Goal: Information Seeking & Learning: Learn about a topic

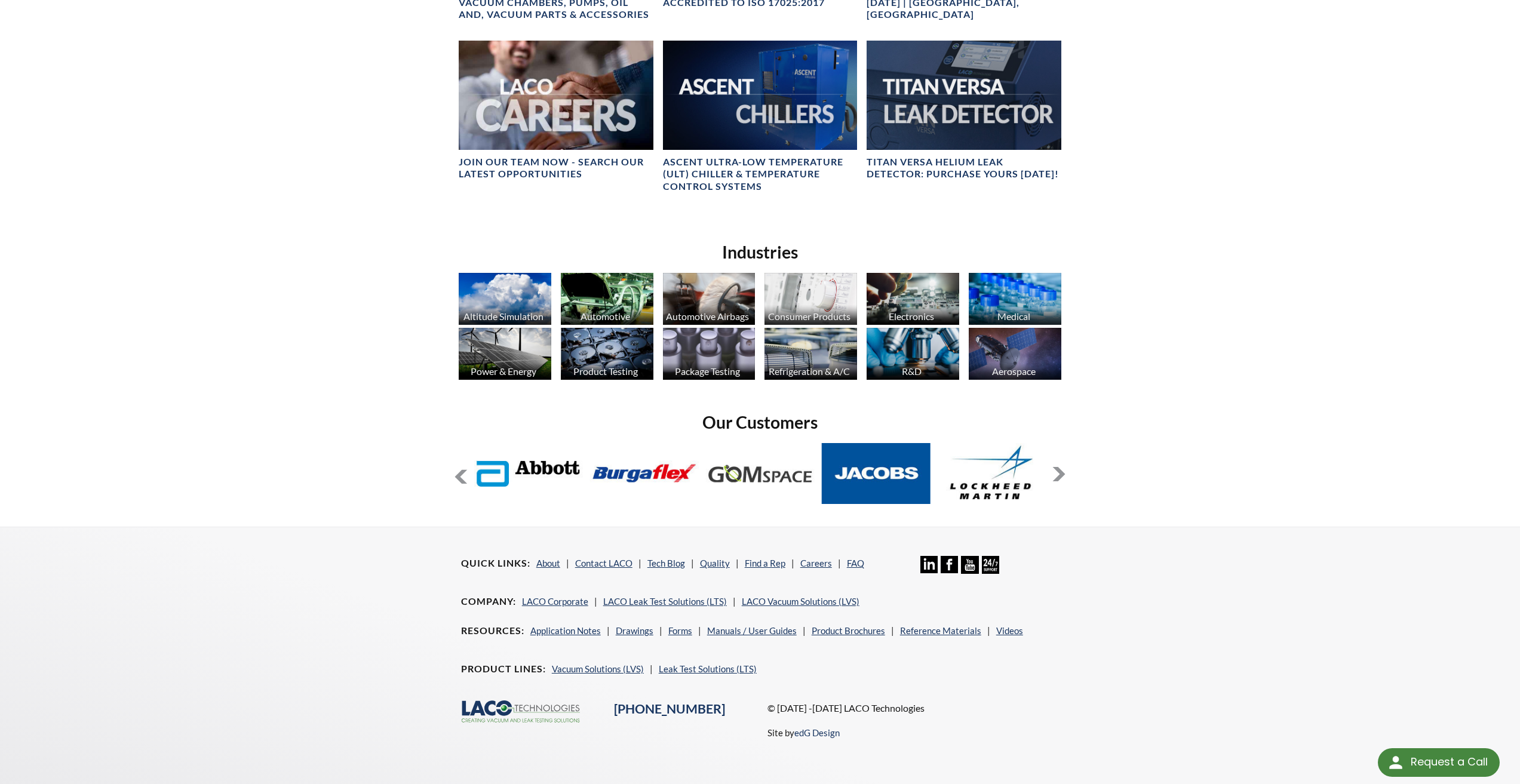
select select "Language Translate Widget"
click at [616, 294] on img at bounding box center [607, 299] width 92 height 52
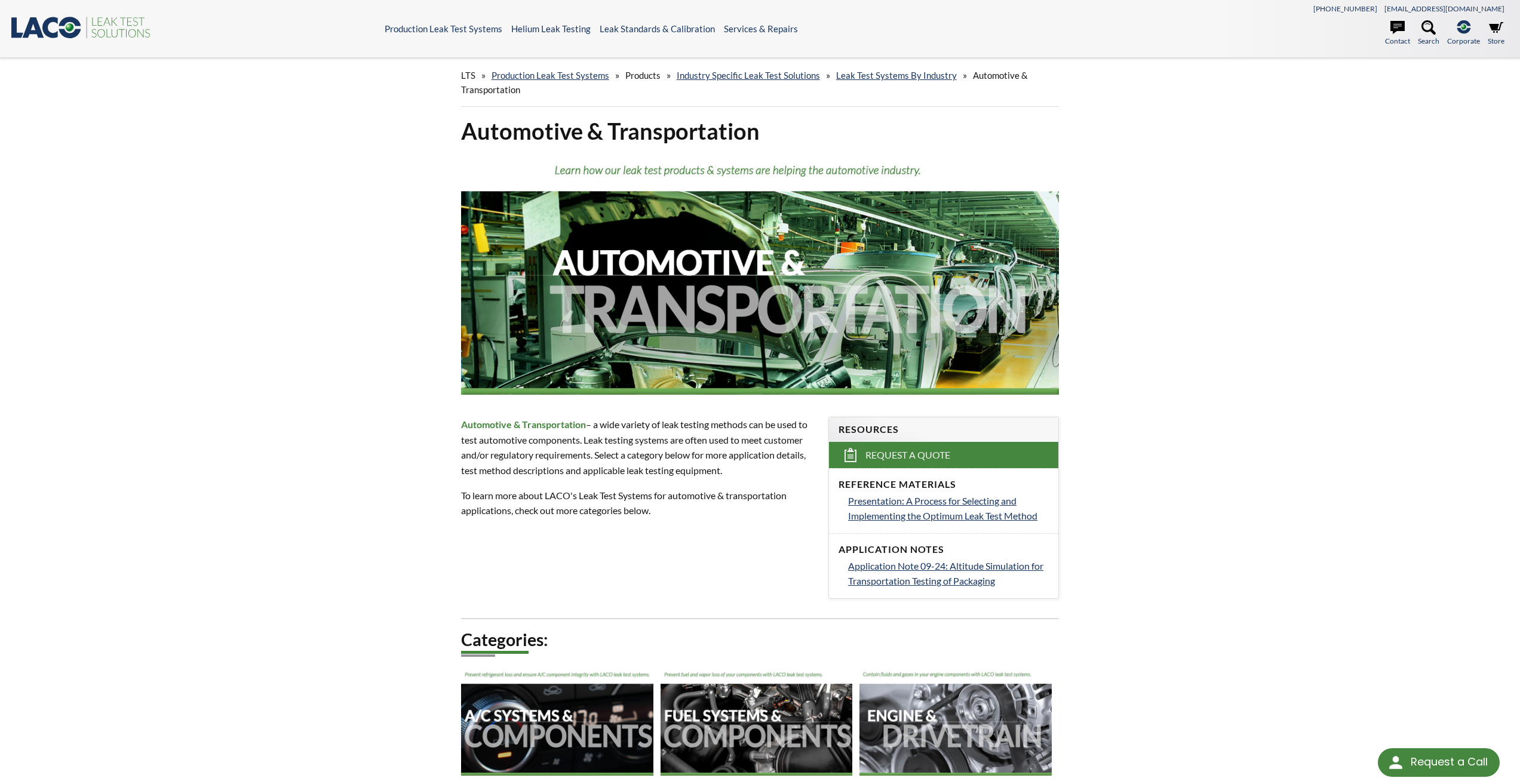
select select "Widget de traducción de idiomas"
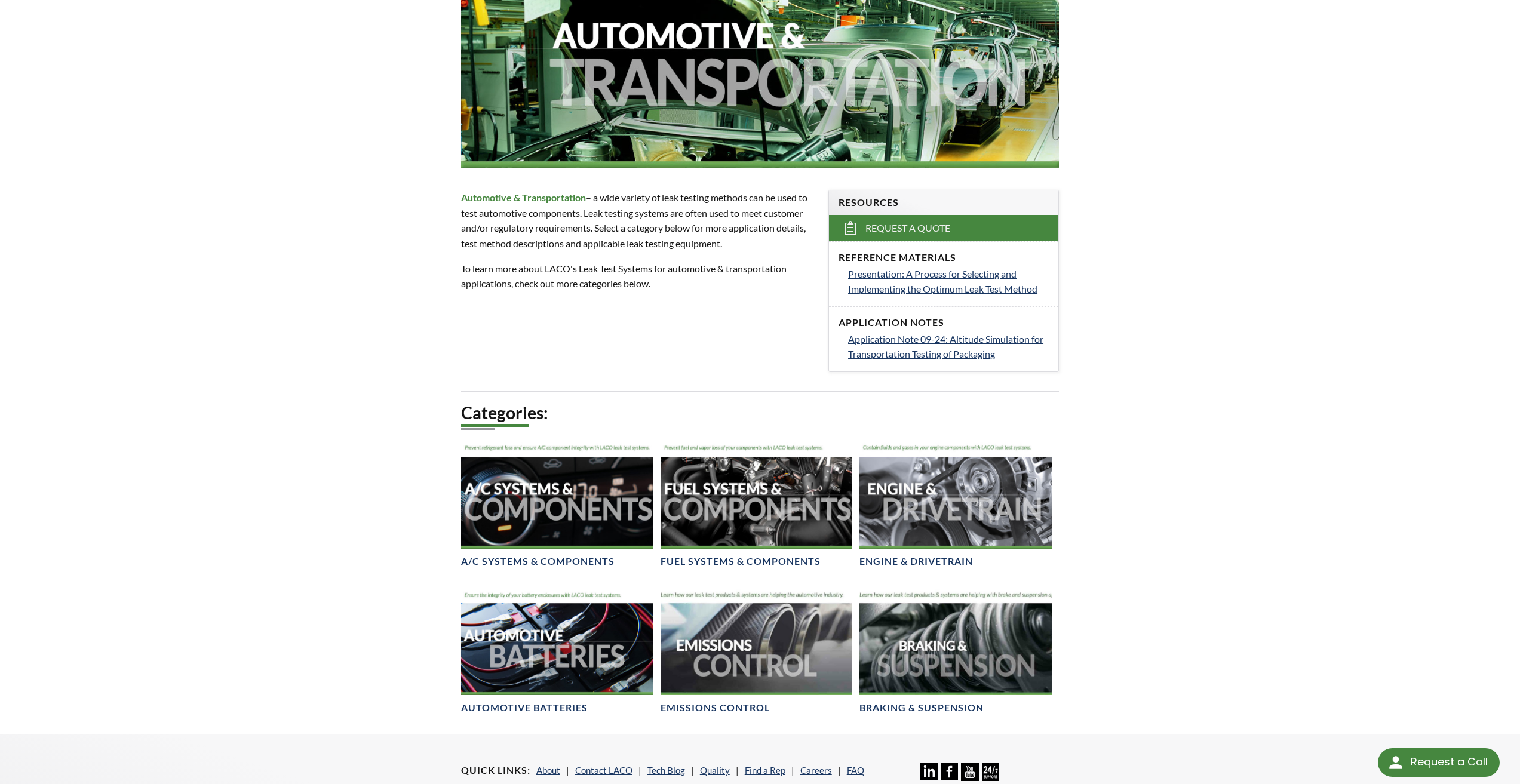
scroll to position [239, 0]
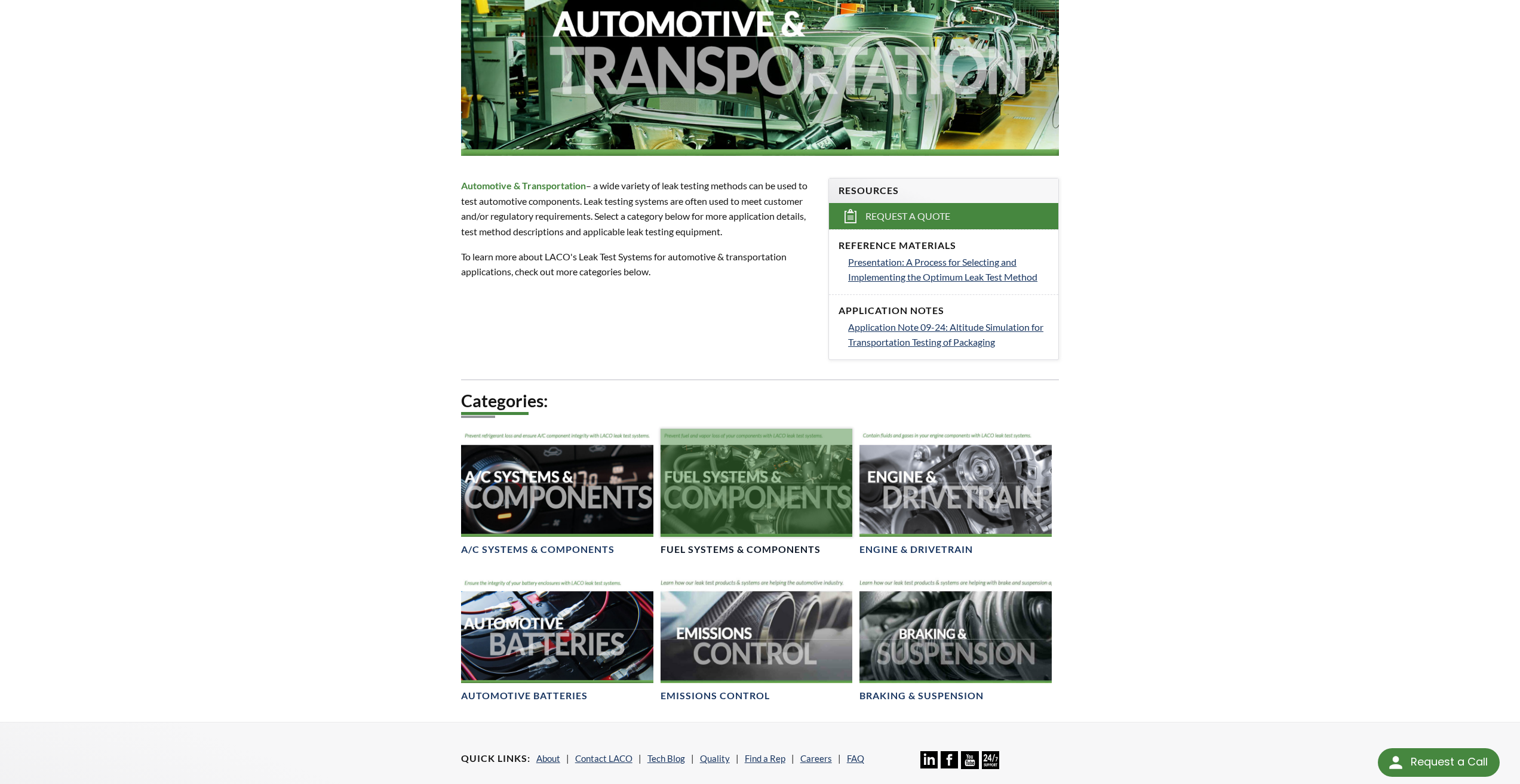
click at [762, 483] on div at bounding box center [756, 483] width 192 height 108
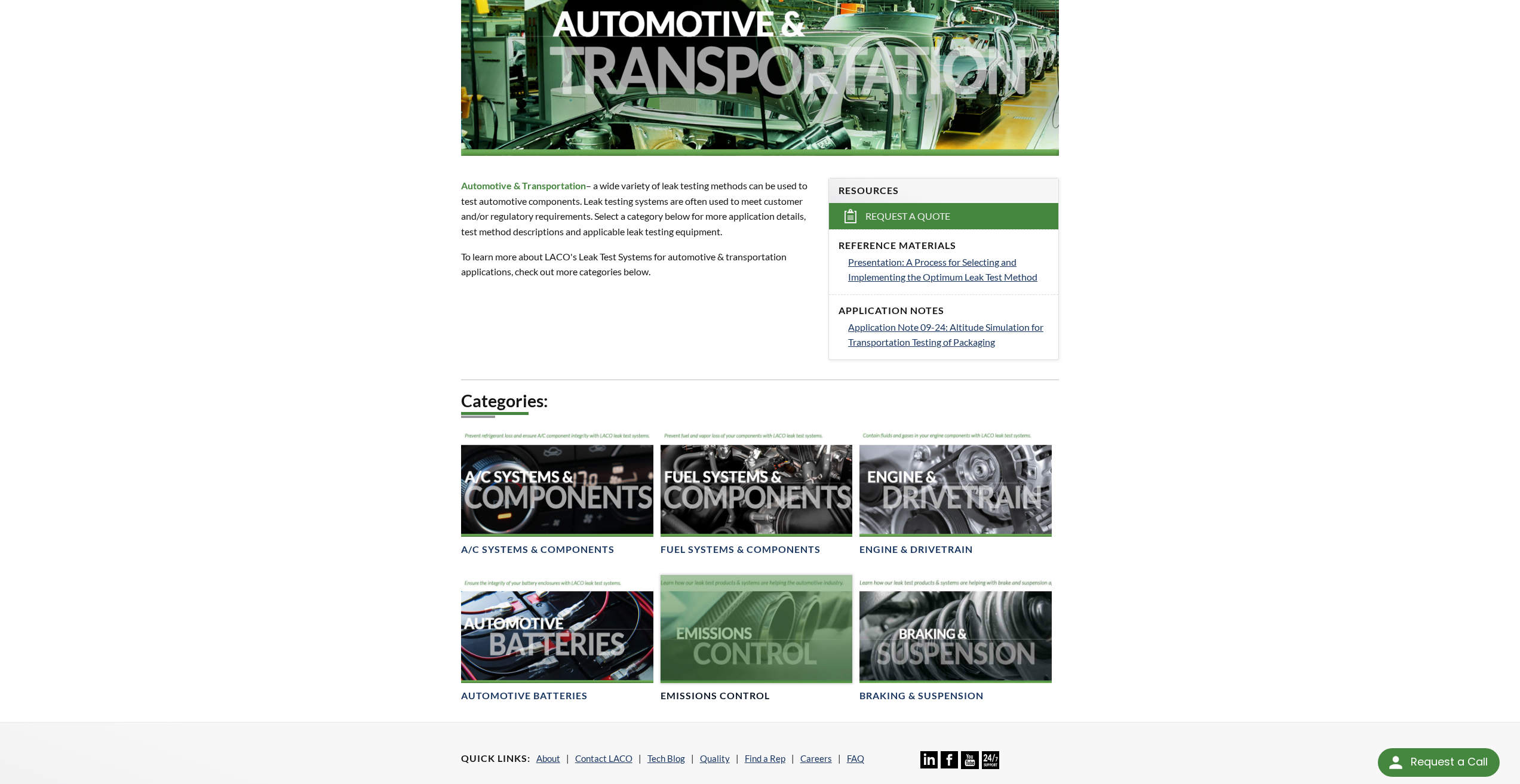
click at [719, 612] on div at bounding box center [756, 629] width 192 height 108
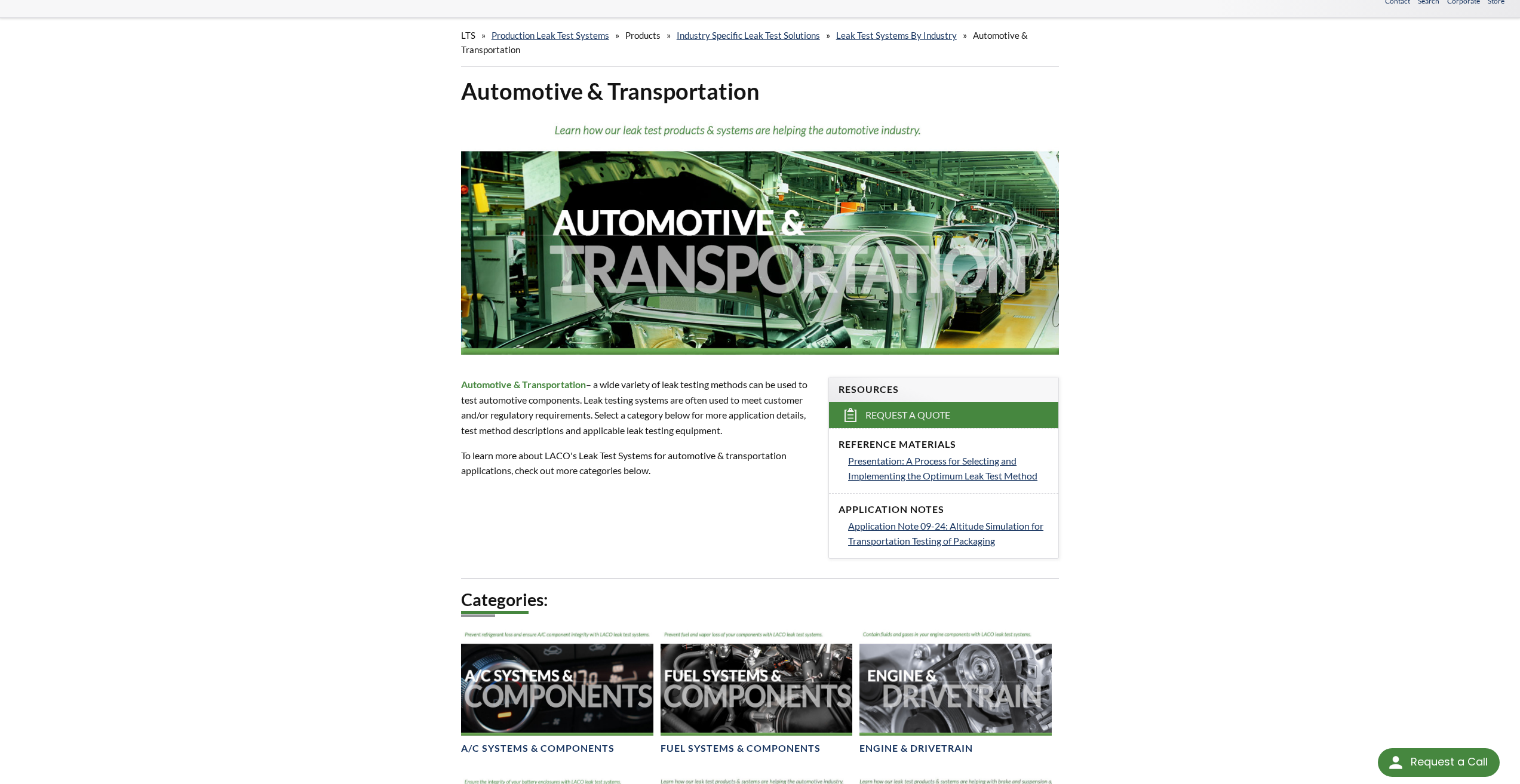
scroll to position [0, 0]
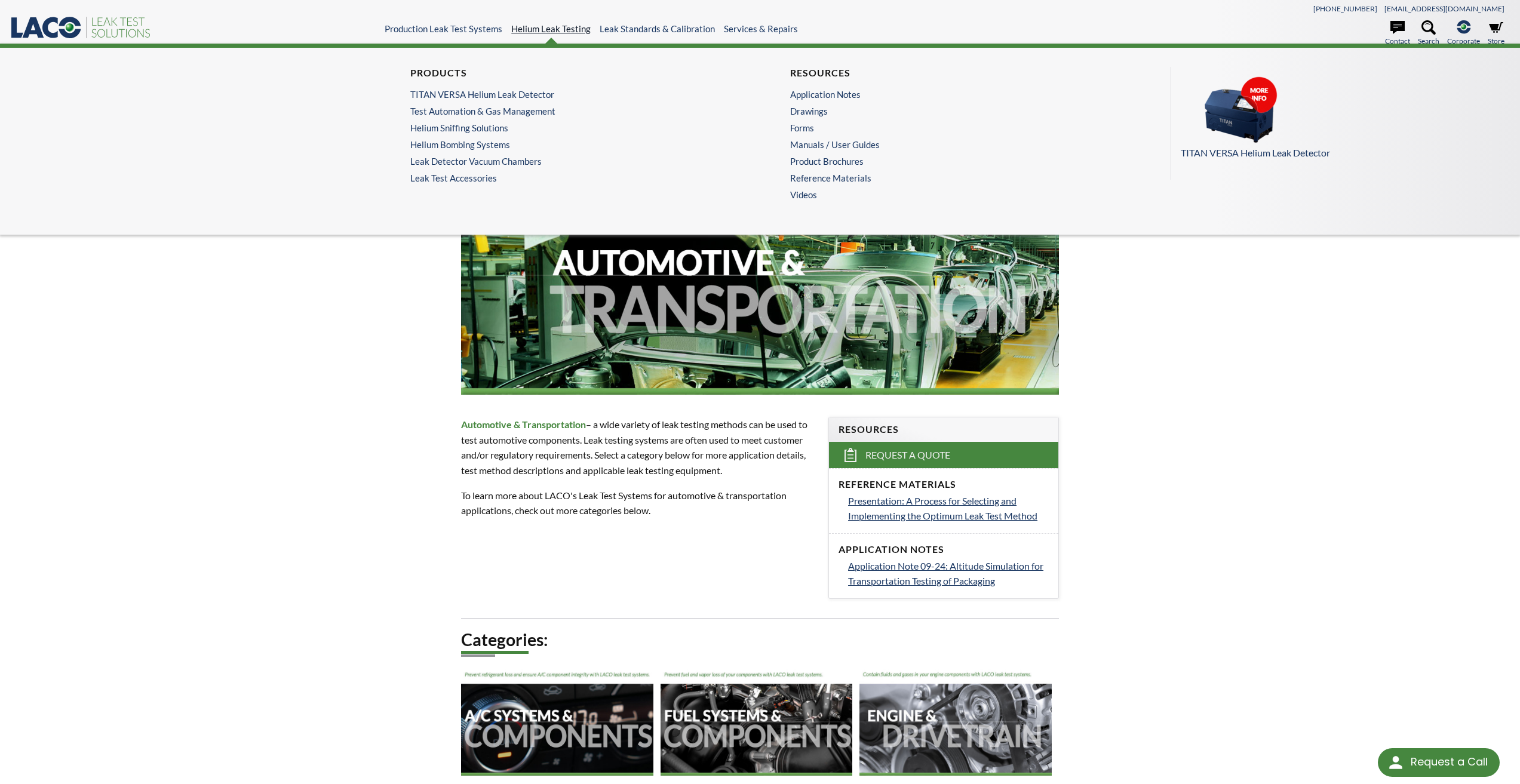
click at [544, 32] on link "Helium Leak Testing" at bounding box center [551, 28] width 80 height 11
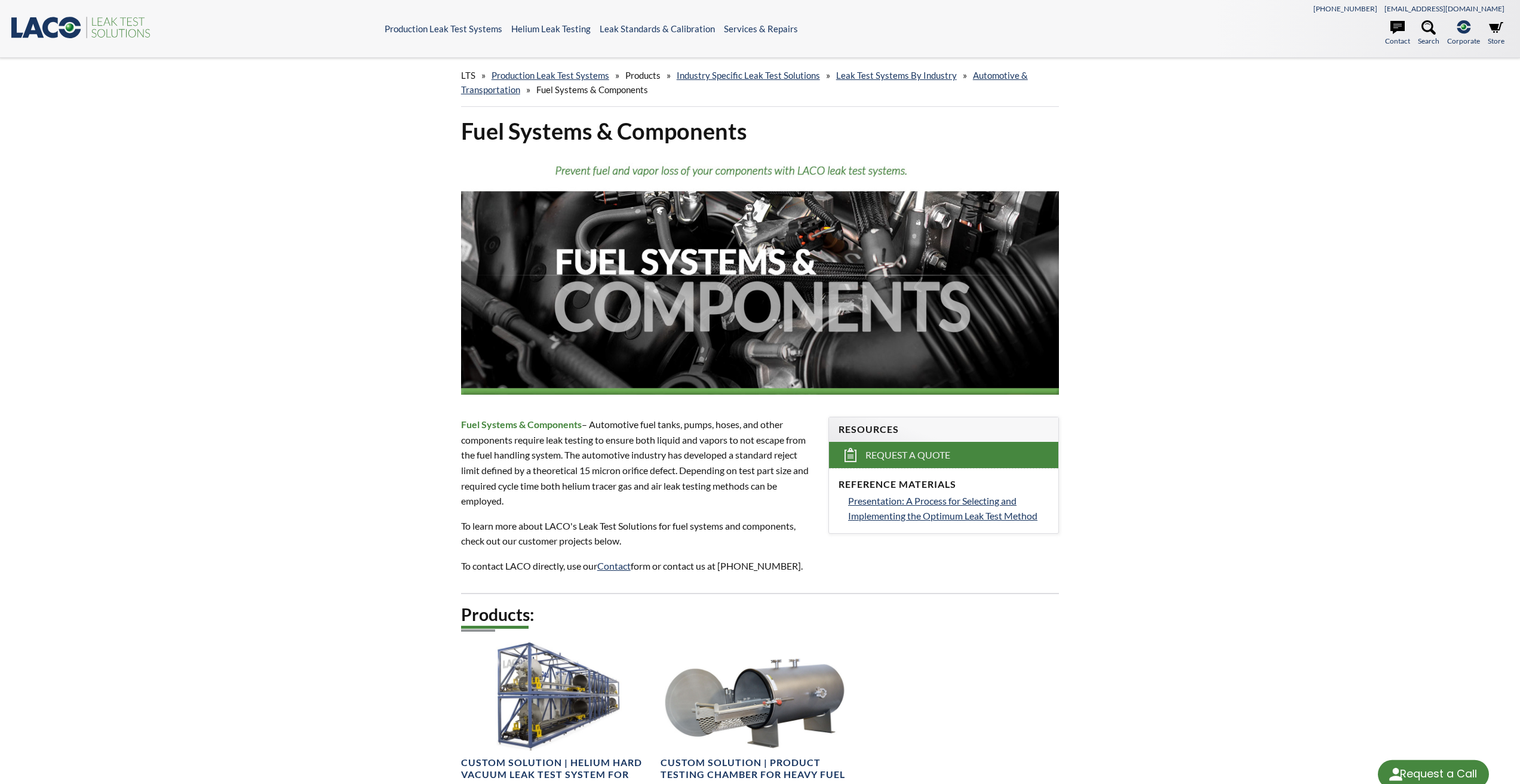
select select "Widget de traducción de idiomas"
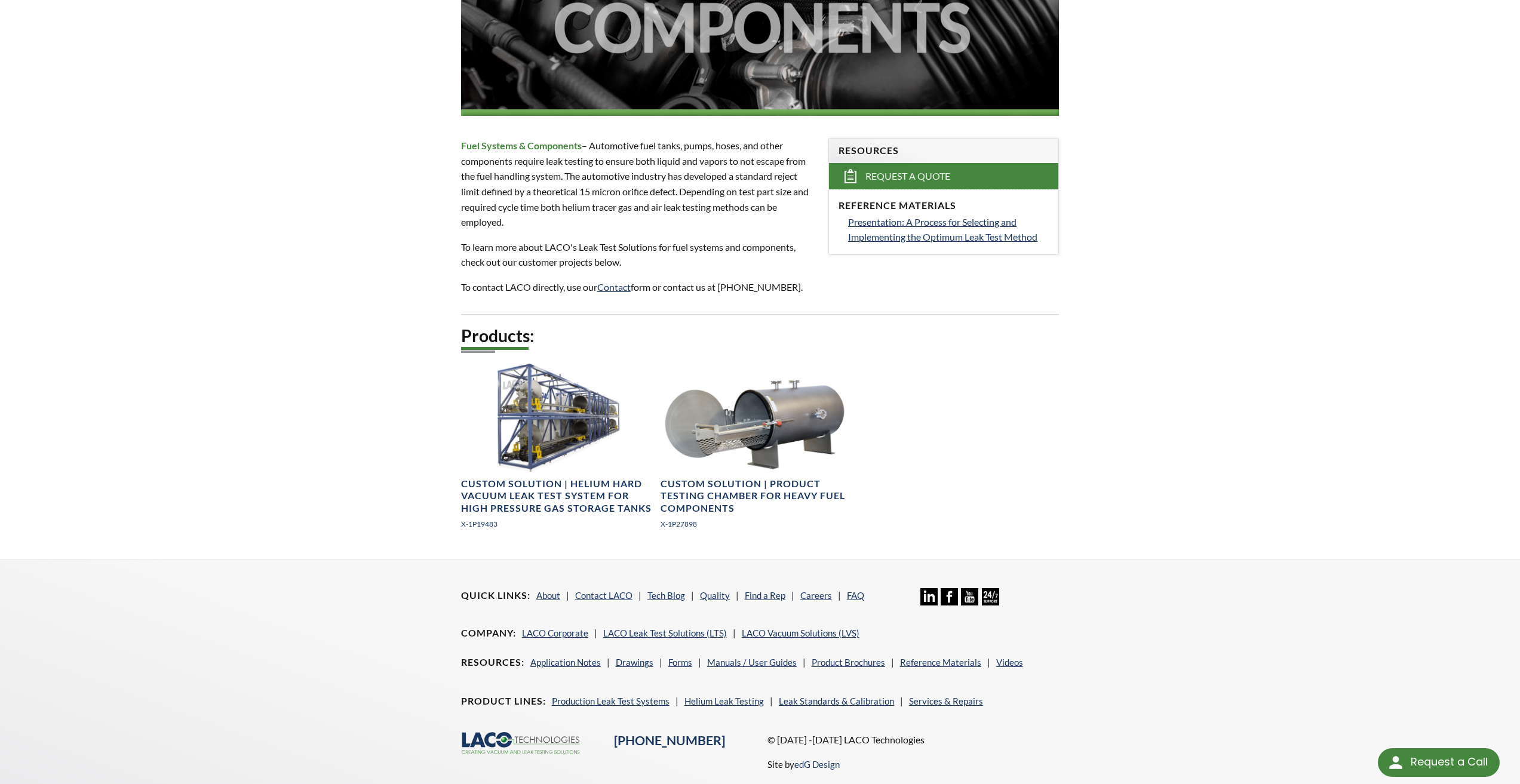
scroll to position [239, 0]
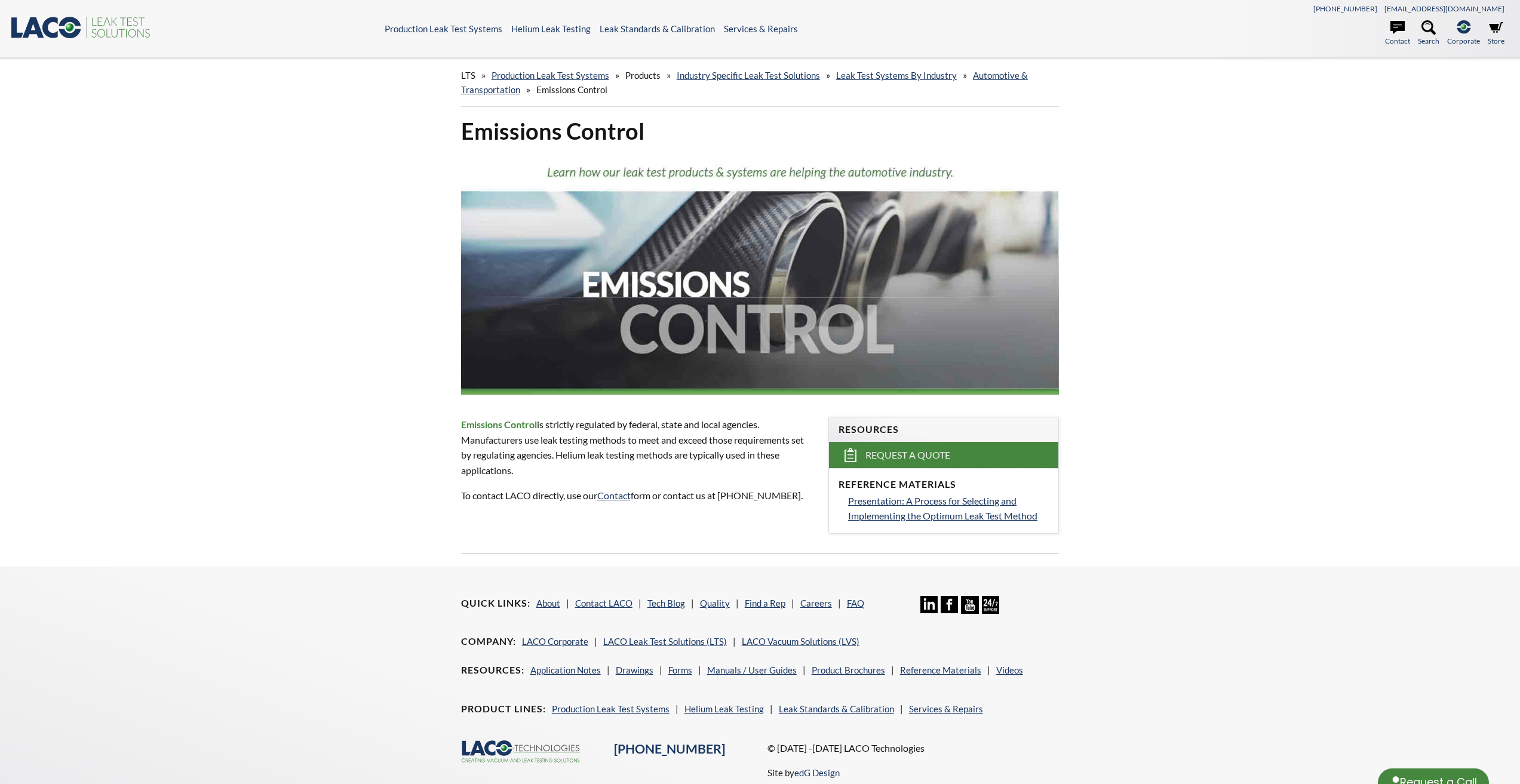
select select "Widget de traducción de idiomas"
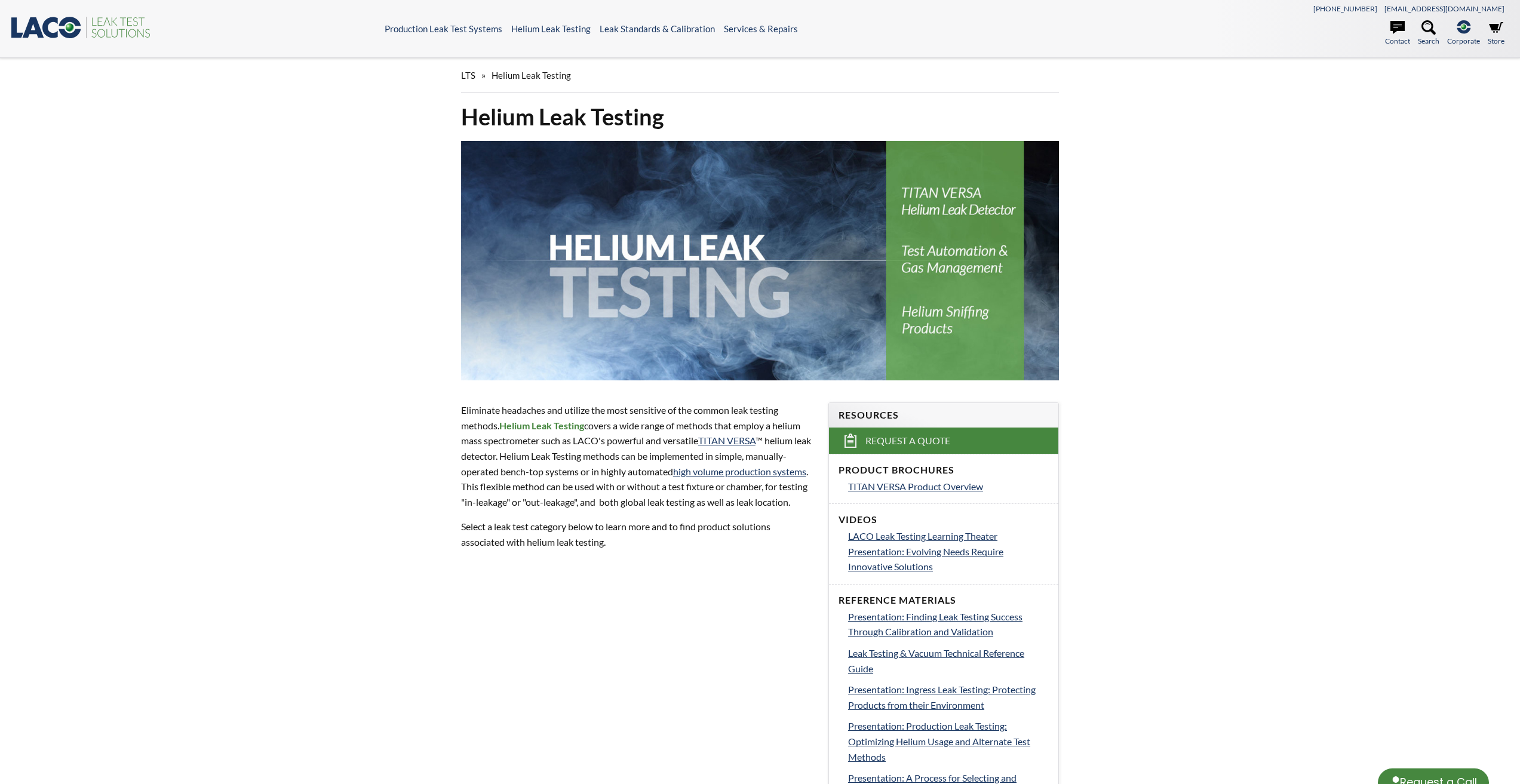
select select "Widget de traducción de idiomas"
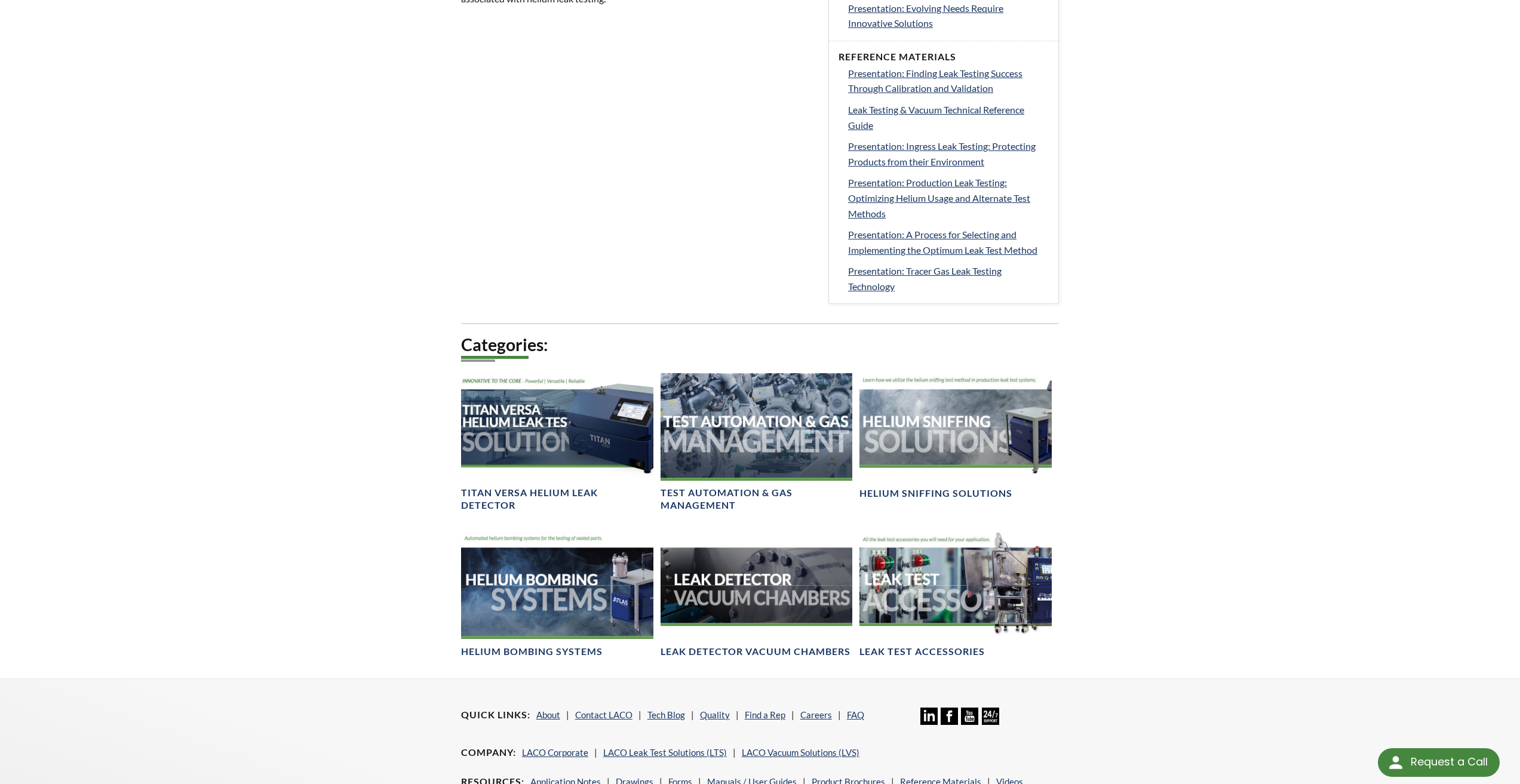
scroll to position [637, 0]
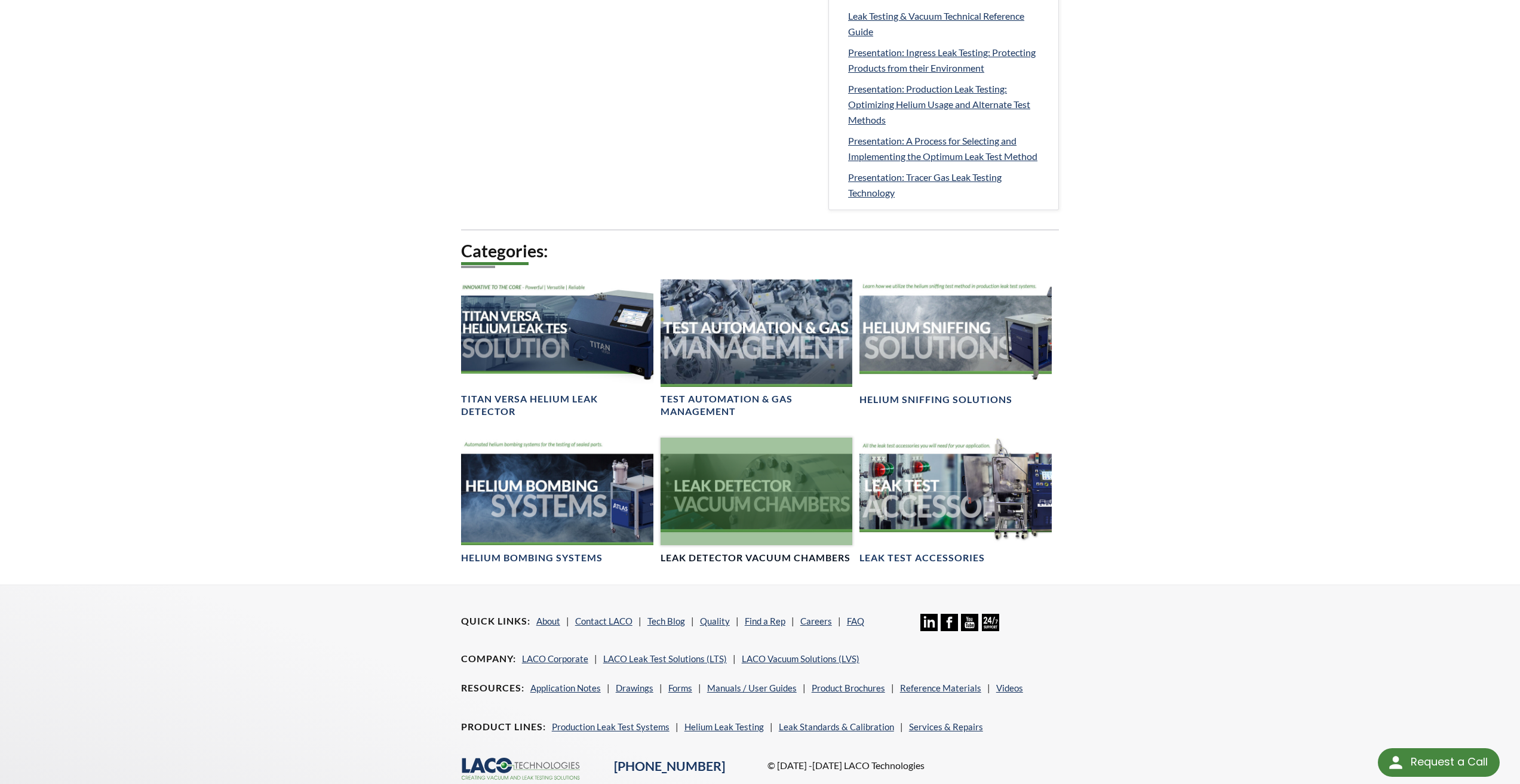
click at [777, 495] on div at bounding box center [756, 492] width 192 height 108
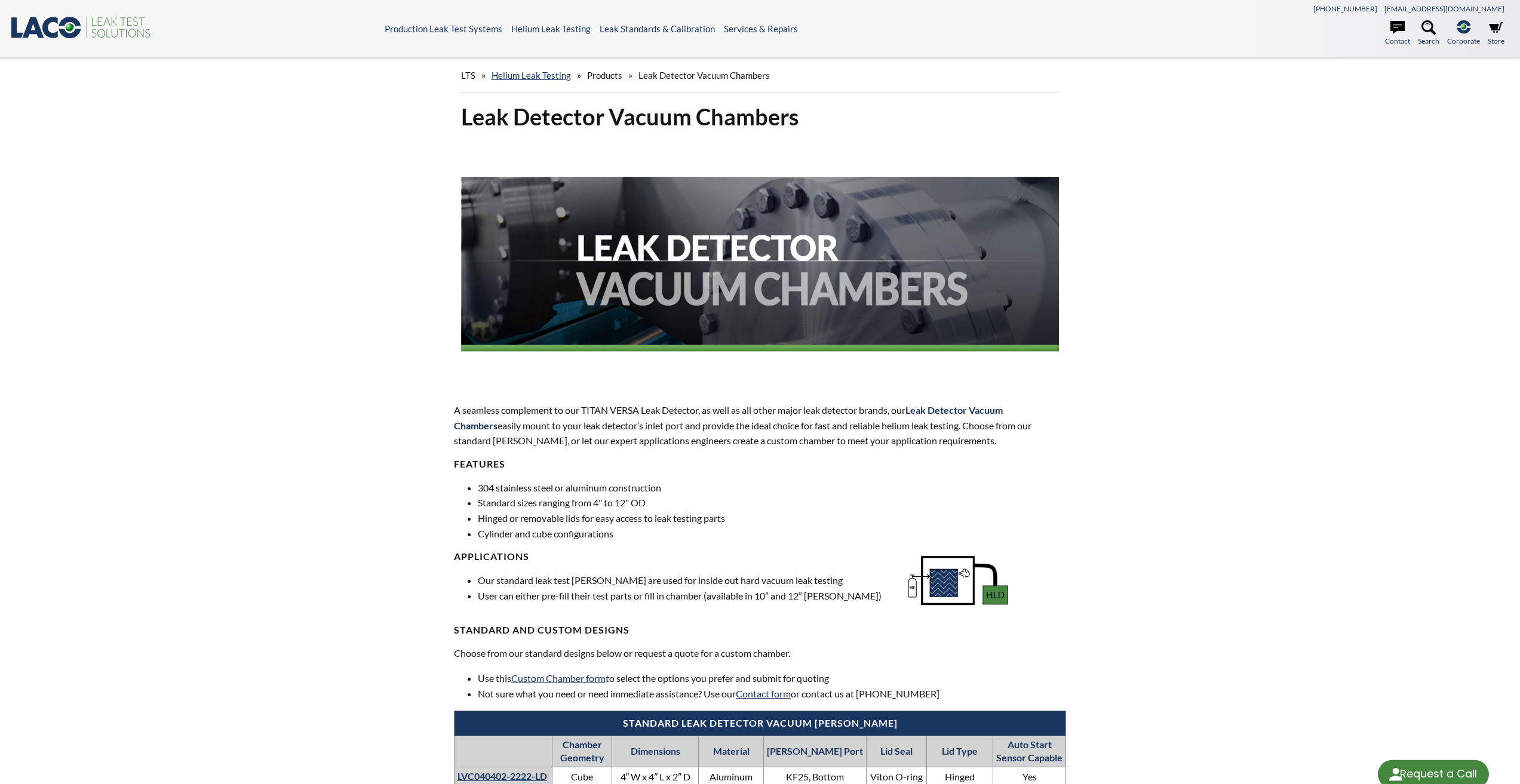
select select "Widget de traducción de idiomas"
